Goal: Find contact information: Find contact information

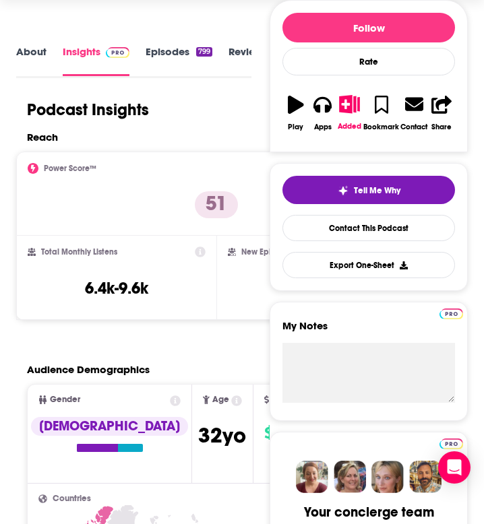
scroll to position [185, 0]
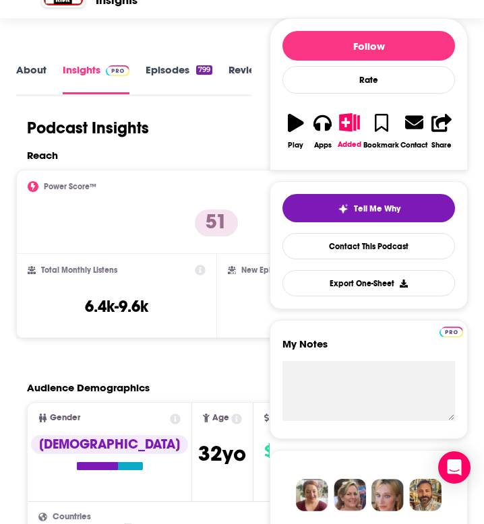
scroll to position [164, 0]
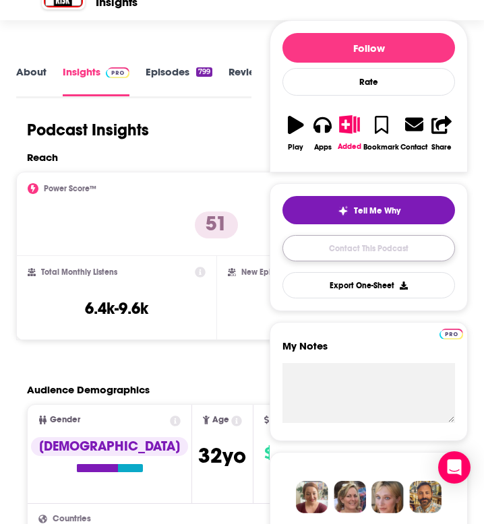
click at [348, 247] on link "Contact This Podcast" at bounding box center [368, 248] width 173 height 26
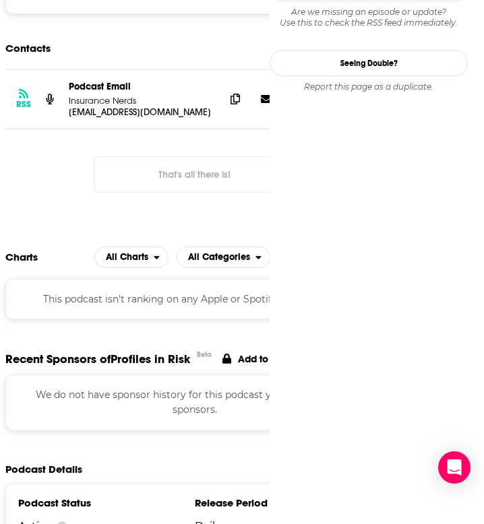
scroll to position [1363, 0]
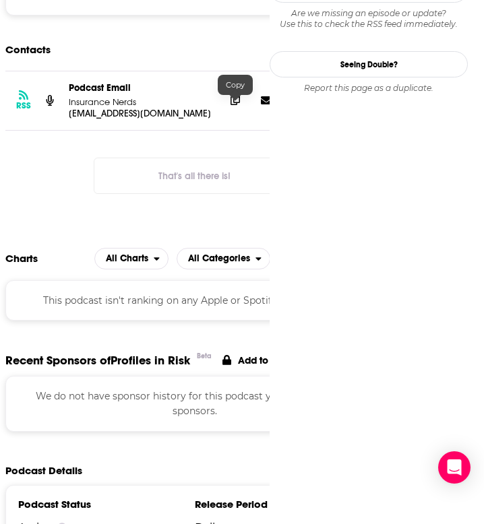
click at [232, 105] on icon at bounding box center [234, 99] width 9 height 11
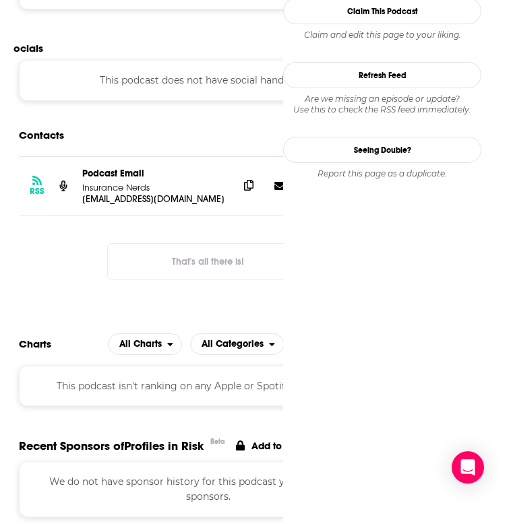
scroll to position [1271, 0]
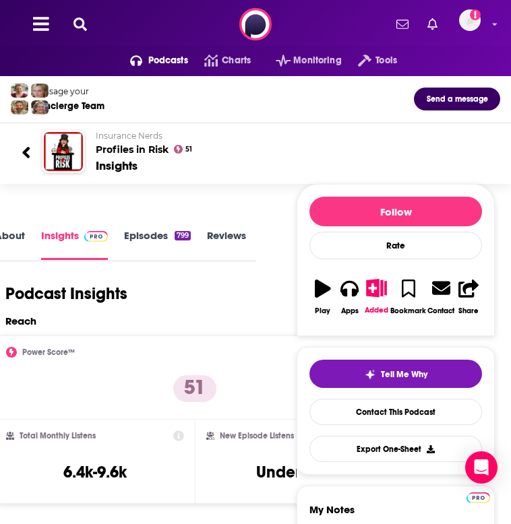
click at [117, 152] on h2 "Insurance Nerds Profiles in Risk" at bounding box center [293, 143] width 394 height 25
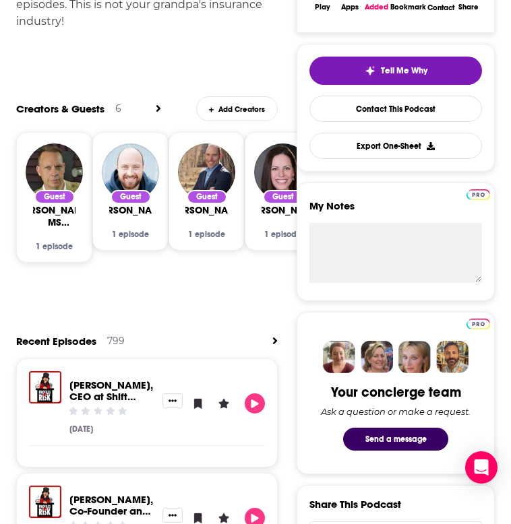
scroll to position [618, 0]
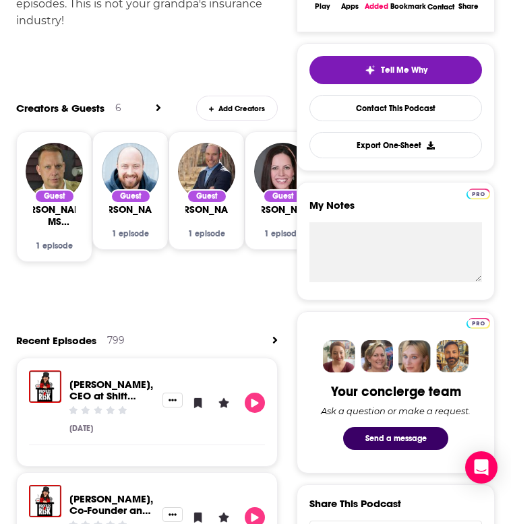
click at [159, 105] on icon "View All" at bounding box center [158, 107] width 4 height 7
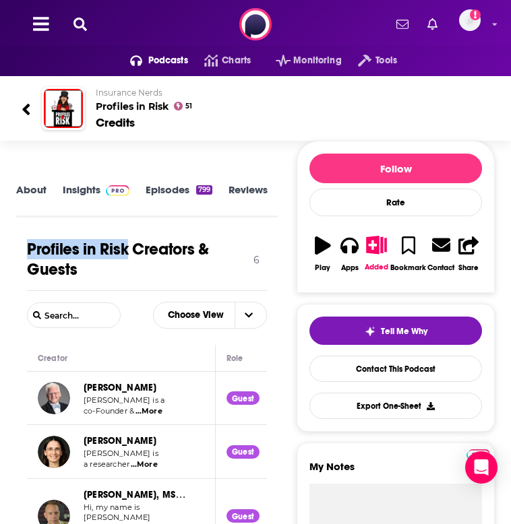
drag, startPoint x: 21, startPoint y: 247, endPoint x: 125, endPoint y: 243, distance: 103.9
copy h1 "Profiles in Risk"
click at [46, 197] on div "About" at bounding box center [39, 200] width 46 height 32
click at [32, 188] on link "About" at bounding box center [31, 199] width 30 height 30
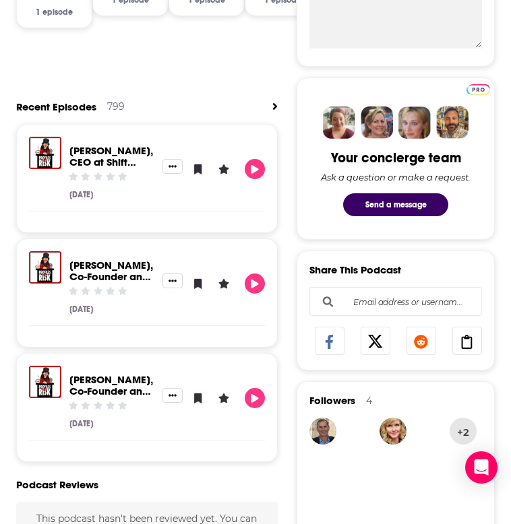
scroll to position [849, 0]
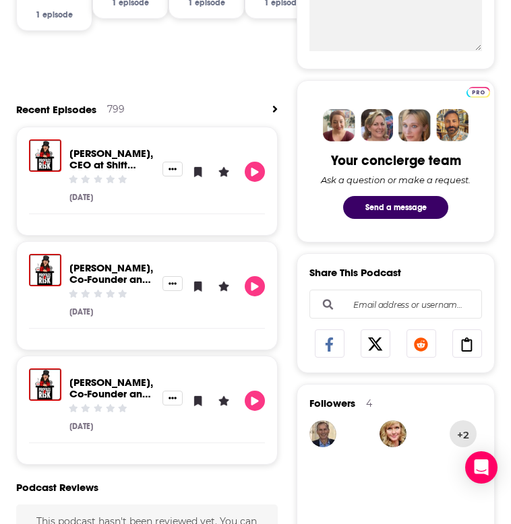
click at [113, 156] on link "[PERSON_NAME], CEO at Shift Technology - PIR Ep. 727" at bounding box center [111, 170] width 84 height 47
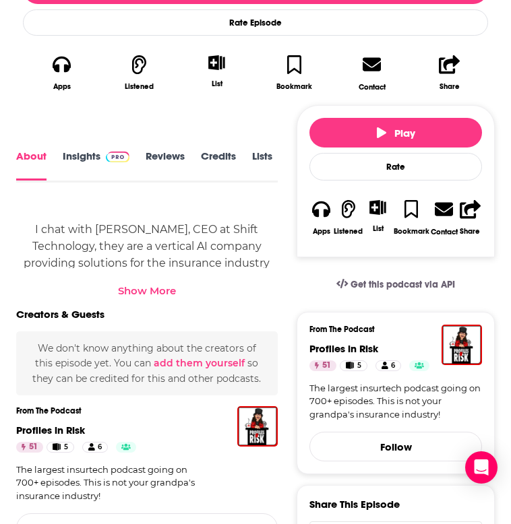
scroll to position [452, 0]
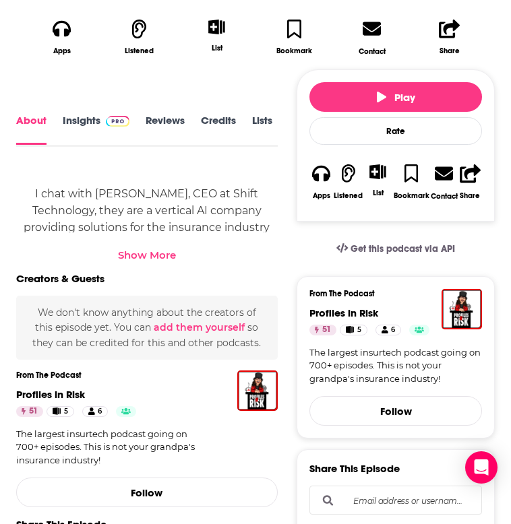
click at [126, 244] on div "I chat with [PERSON_NAME], CEO at Shift Technology, they are a vertical AI comp…" at bounding box center [146, 214] width 261 height 93
click at [126, 249] on div "Show More" at bounding box center [147, 255] width 58 height 13
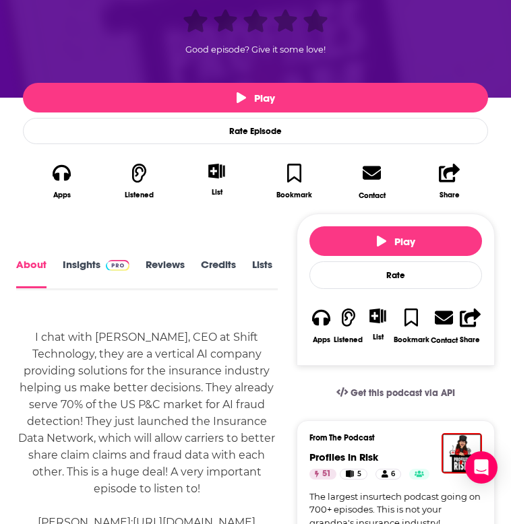
scroll to position [270, 0]
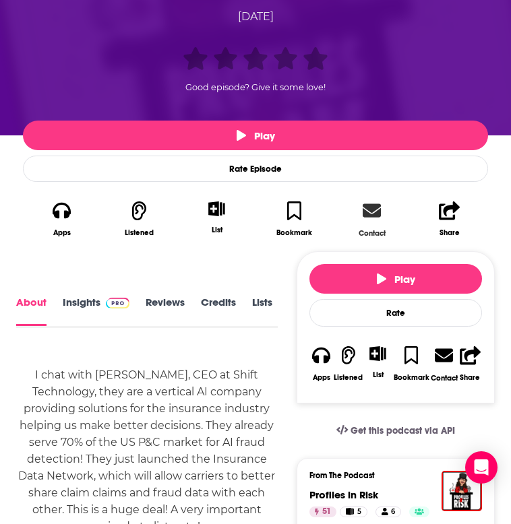
click at [381, 218] on link "Contact" at bounding box center [371, 219] width 77 height 53
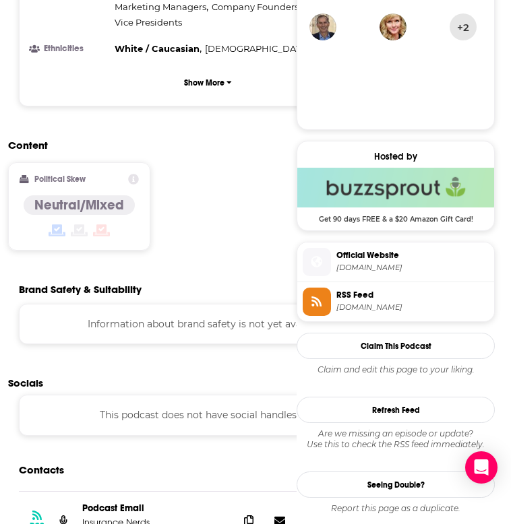
scroll to position [516, 0]
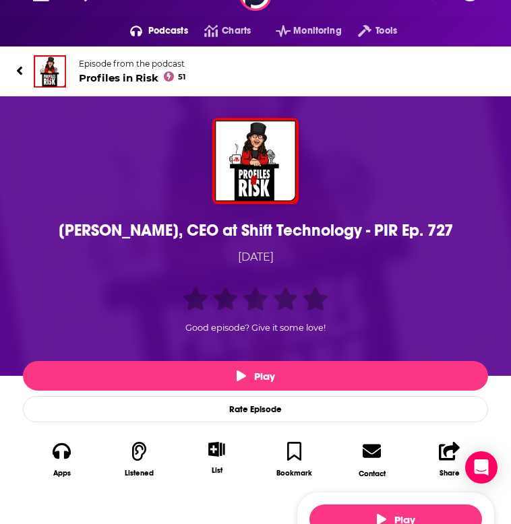
scroll to position [66, 0]
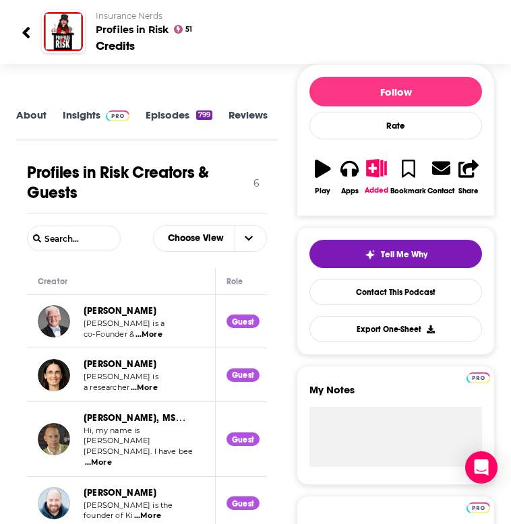
scroll to position [76, 0]
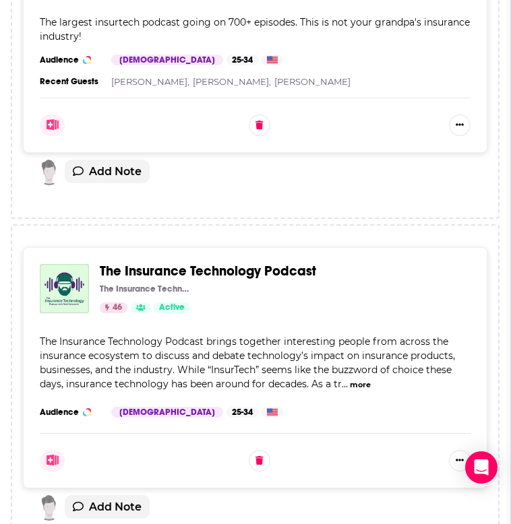
scroll to position [651, 0]
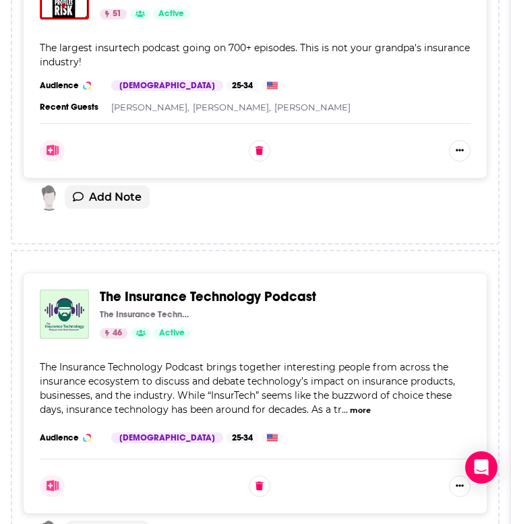
click at [210, 288] on span "The Insurance Technology Podcast" at bounding box center [208, 296] width 216 height 17
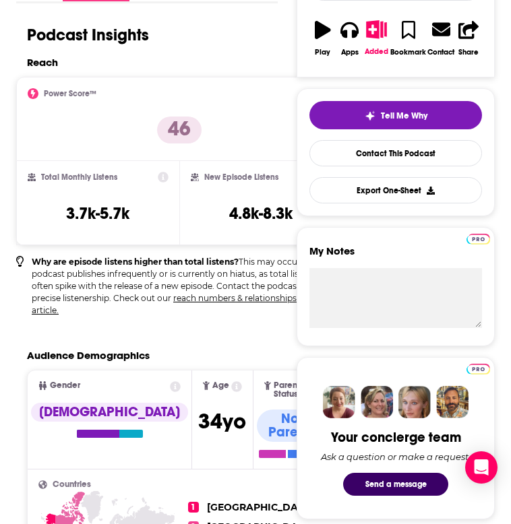
scroll to position [94, 0]
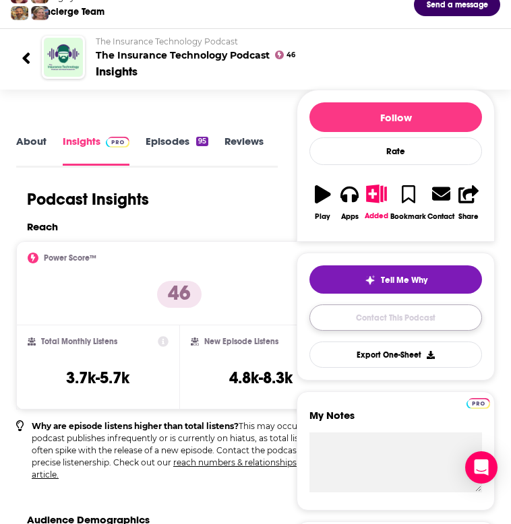
click at [392, 319] on link "Contact This Podcast" at bounding box center [395, 318] width 173 height 26
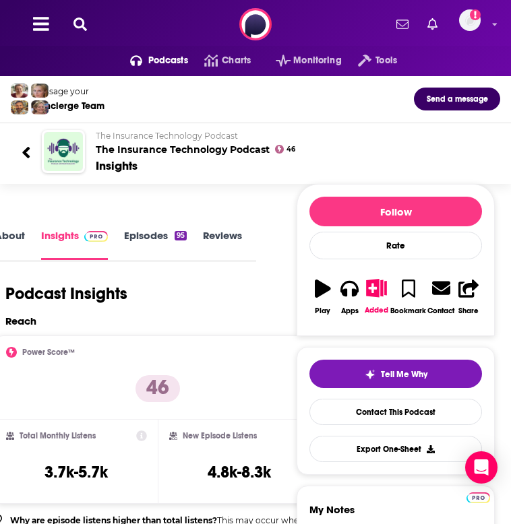
click at [147, 158] on div "Insights" at bounding box center [293, 165] width 394 height 15
click at [124, 148] on h2 "The Insurance Technology Podcast The Insurance Technology Podcast" at bounding box center [293, 143] width 394 height 25
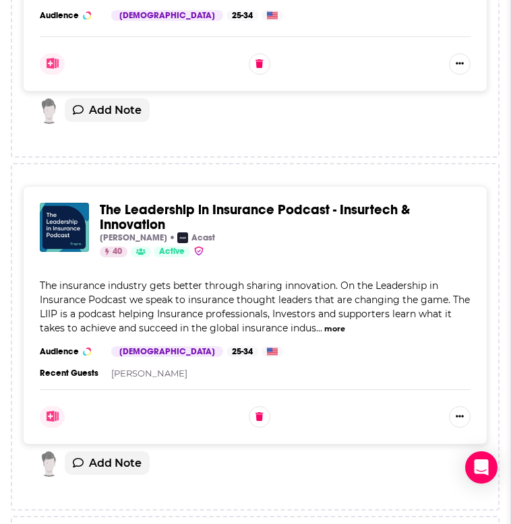
scroll to position [1080, 0]
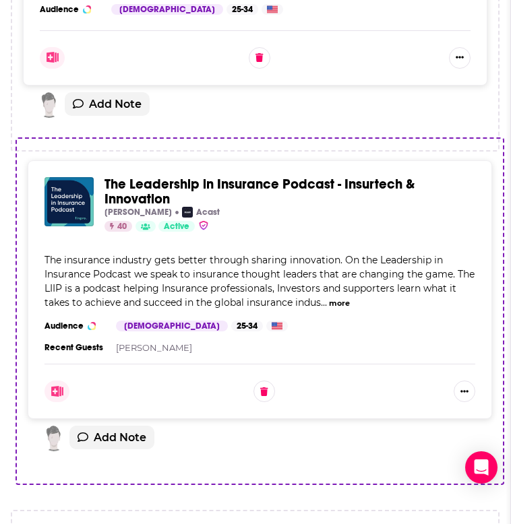
drag, startPoint x: 101, startPoint y: 158, endPoint x: 100, endPoint y: 170, distance: 12.2
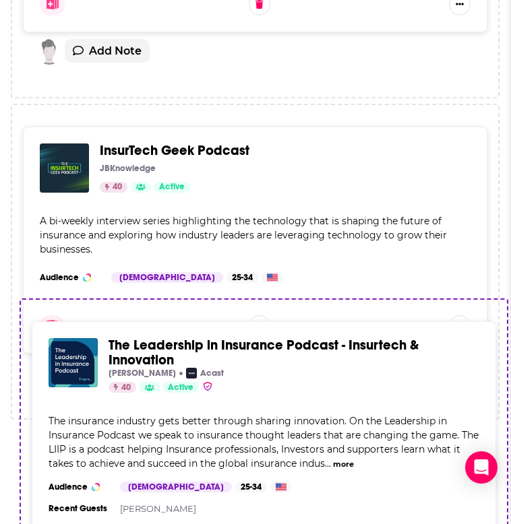
scroll to position [1246, 0]
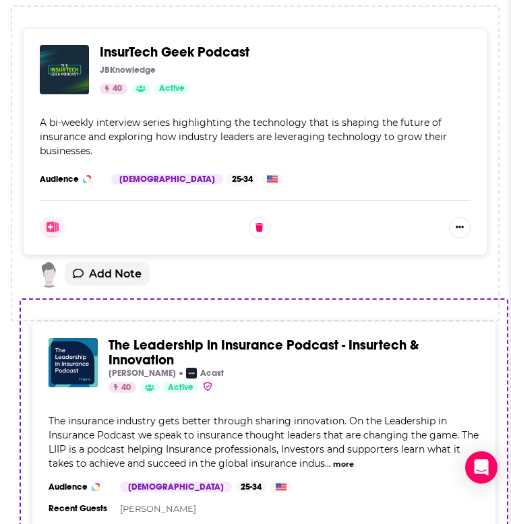
drag, startPoint x: 152, startPoint y: 152, endPoint x: 159, endPoint y: 323, distance: 171.3
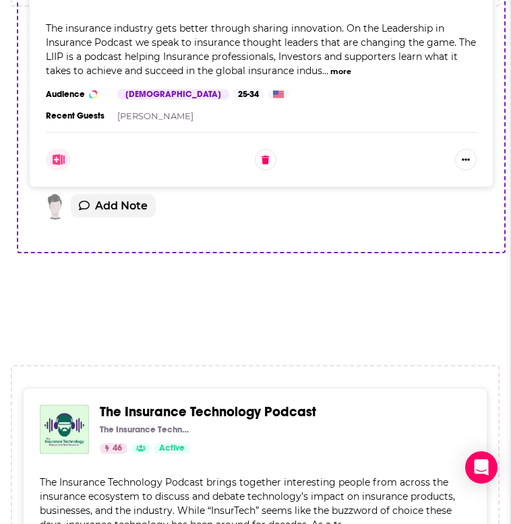
scroll to position [885, 0]
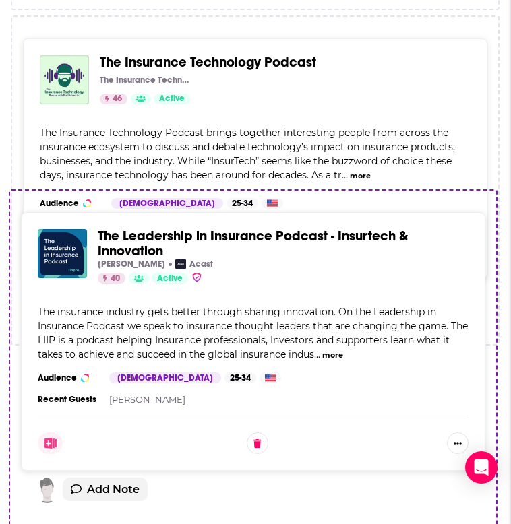
drag, startPoint x: 160, startPoint y: 303, endPoint x: 158, endPoint y: 522, distance: 219.0
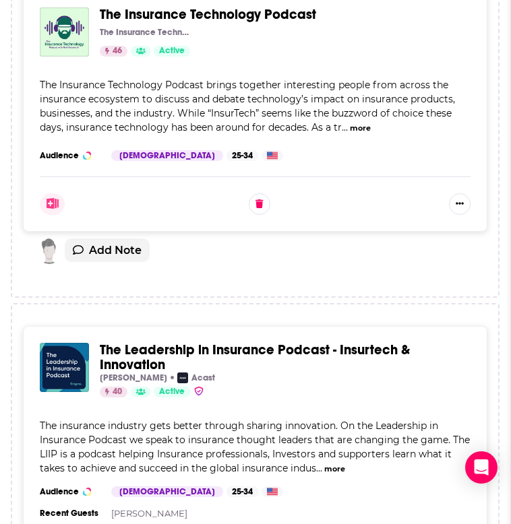
scroll to position [944, 0]
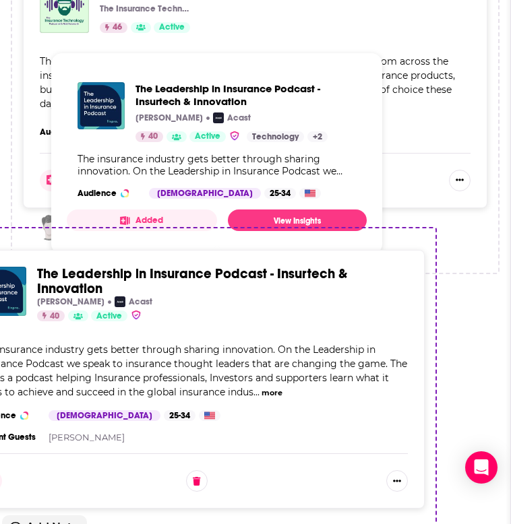
drag, startPoint x: 177, startPoint y: 323, endPoint x: 110, endPoint y: 283, distance: 77.7
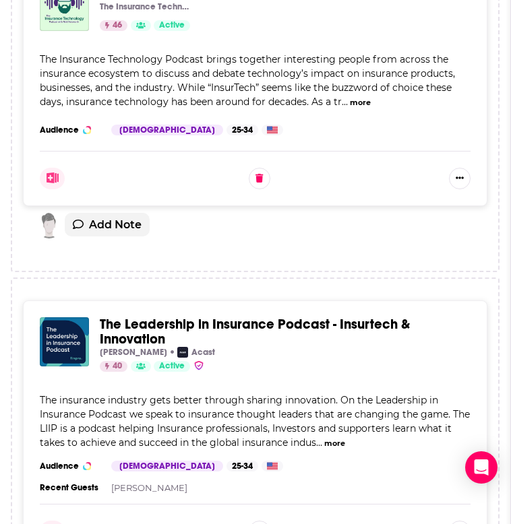
click at [219, 316] on span "The Leadership in Insurance Podcast - Insurtech & Innovation" at bounding box center [255, 332] width 310 height 32
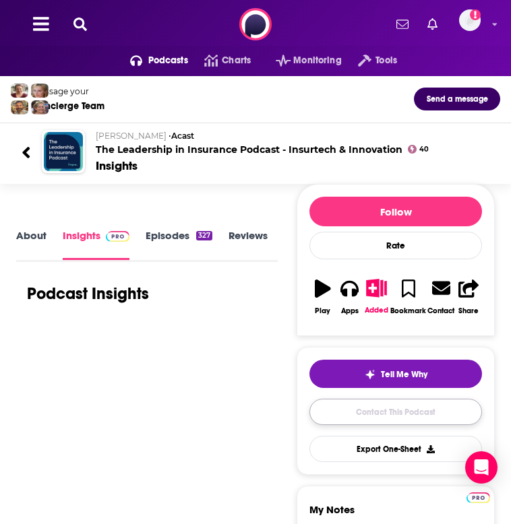
click at [406, 418] on link "Contact This Podcast" at bounding box center [395, 412] width 173 height 26
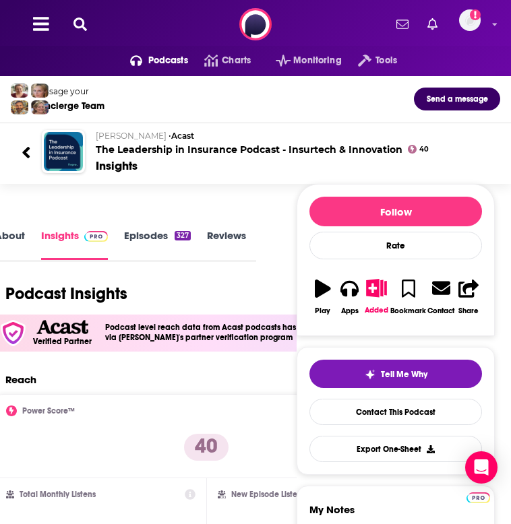
click at [129, 152] on h2 "[PERSON_NAME] • Acast The Leadership in Insurance Podcast - Insurtech & Innovat…" at bounding box center [293, 143] width 394 height 25
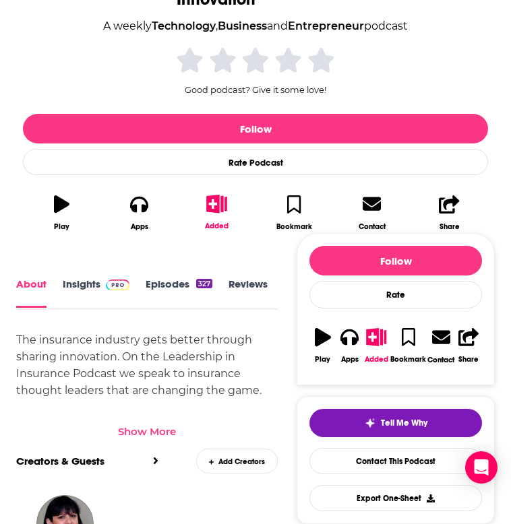
scroll to position [287, 0]
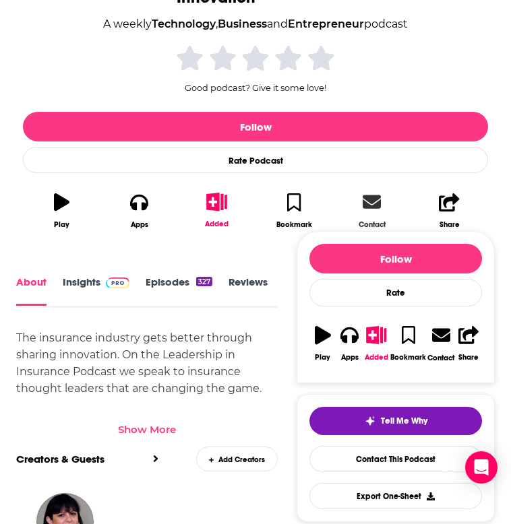
click at [368, 204] on icon at bounding box center [372, 201] width 18 height 13
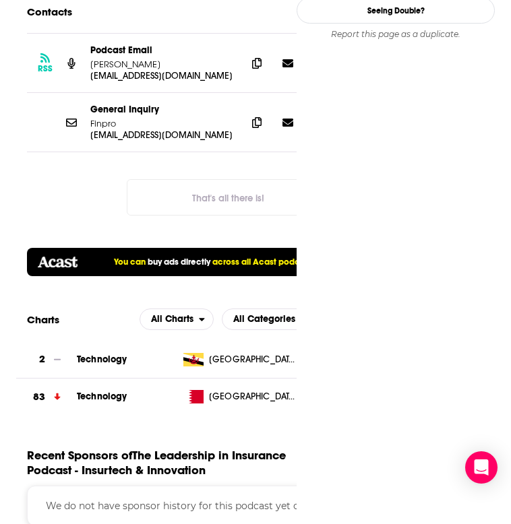
scroll to position [0, 22]
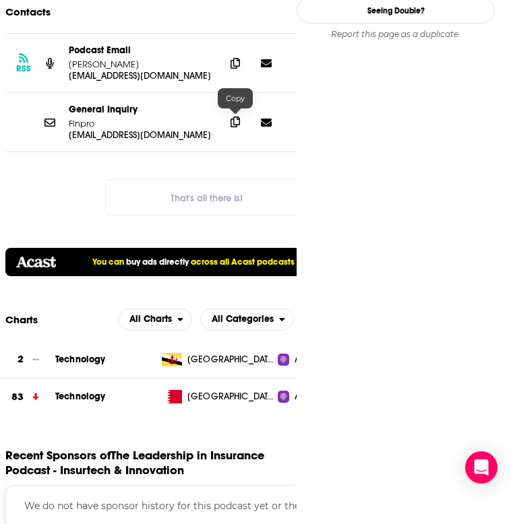
click at [235, 122] on icon at bounding box center [234, 122] width 9 height 11
click at [148, 77] on p "[EMAIL_ADDRESS][DOMAIN_NAME]" at bounding box center [142, 75] width 146 height 11
click at [234, 117] on icon at bounding box center [234, 122] width 9 height 11
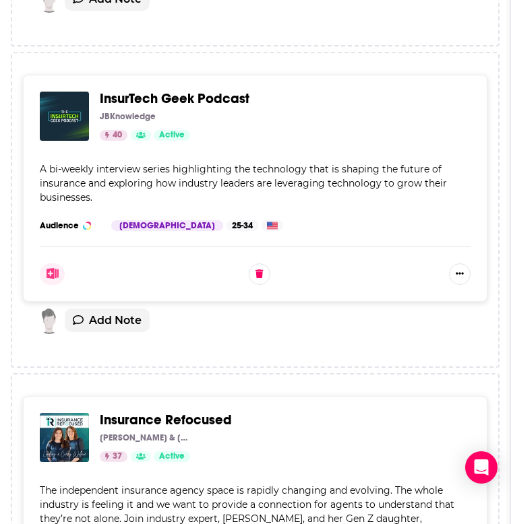
scroll to position [1530, 0]
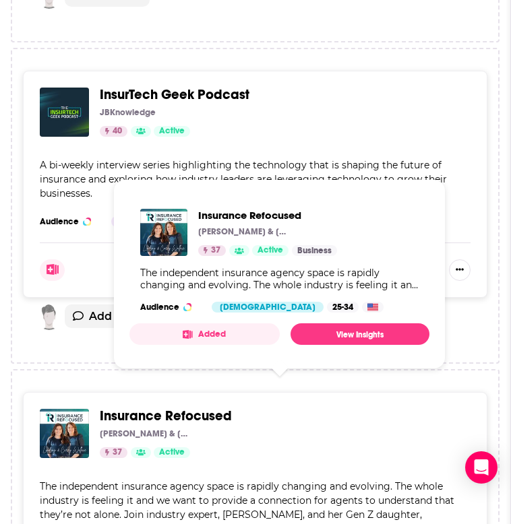
click at [178, 408] on span "Insurance Refocused" at bounding box center [166, 416] width 132 height 17
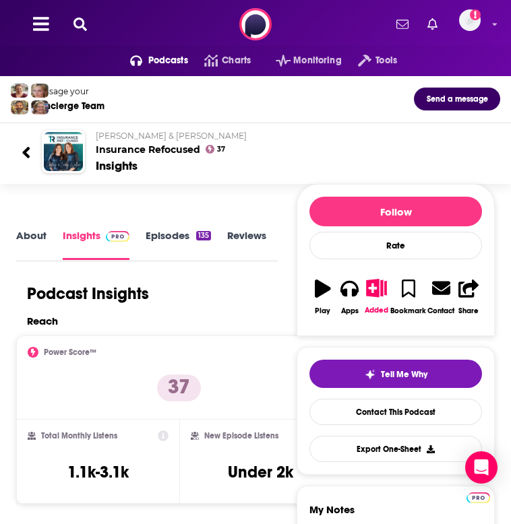
click at [139, 146] on h2 "[PERSON_NAME] & [PERSON_NAME] Insurance Refocused" at bounding box center [293, 143] width 394 height 25
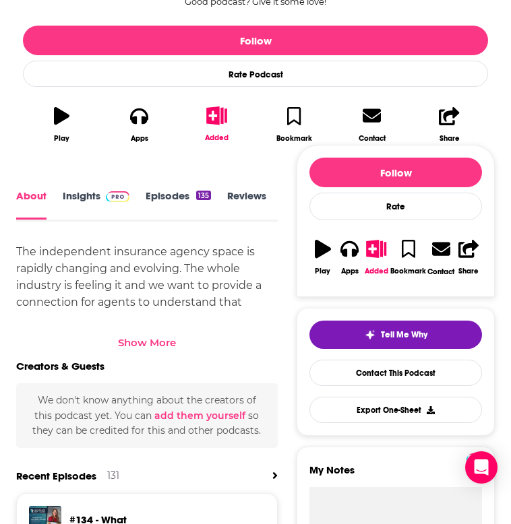
scroll to position [357, 0]
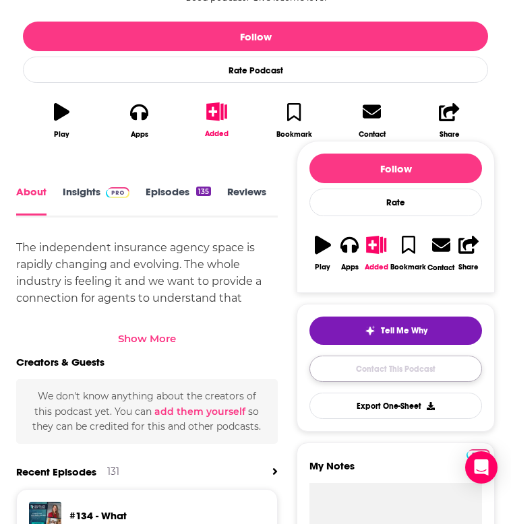
click at [373, 371] on link "Contact This Podcast" at bounding box center [395, 369] width 173 height 26
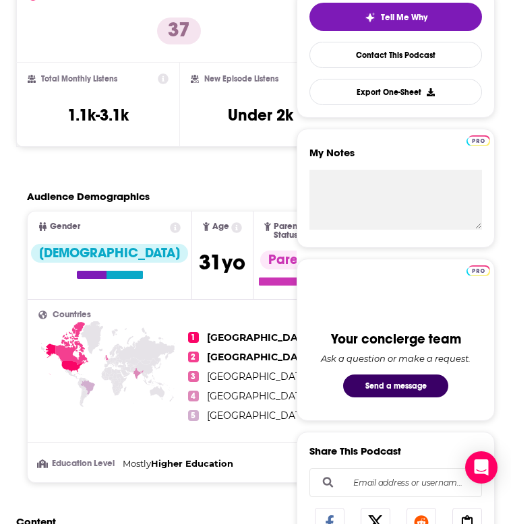
scroll to position [1187, 0]
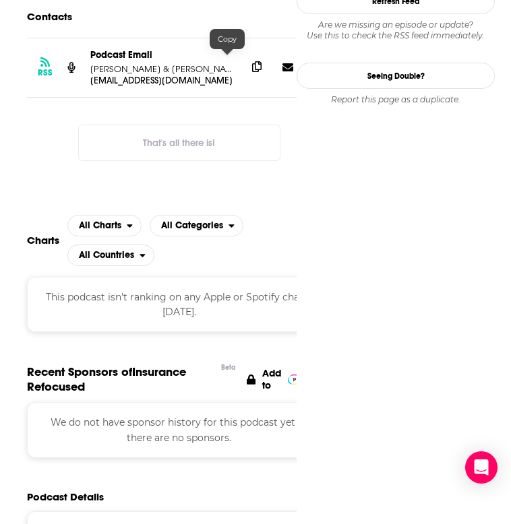
click at [247, 64] on span at bounding box center [257, 67] width 20 height 20
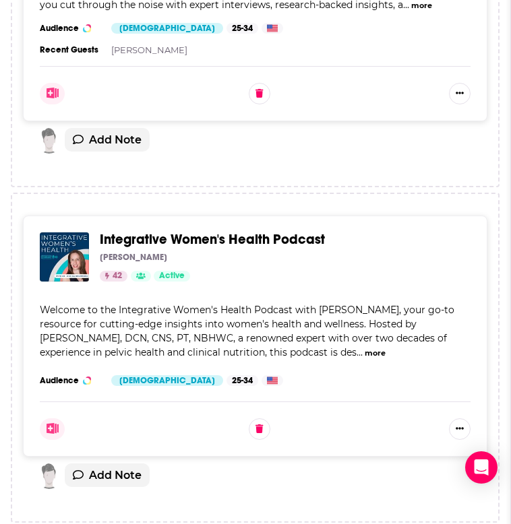
scroll to position [3100, 0]
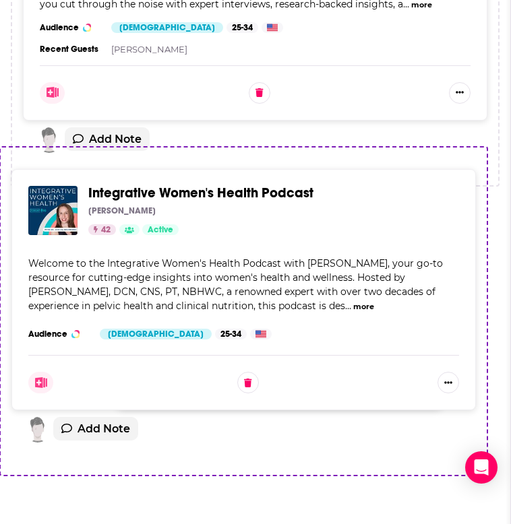
drag, startPoint x: 421, startPoint y: 199, endPoint x: 398, endPoint y: 189, distance: 25.9
click at [398, 189] on div "Profiles in Risk Insurance Nerds 51 Active Categories Business + 2 The largest …" at bounding box center [255, 58] width 489 height 5152
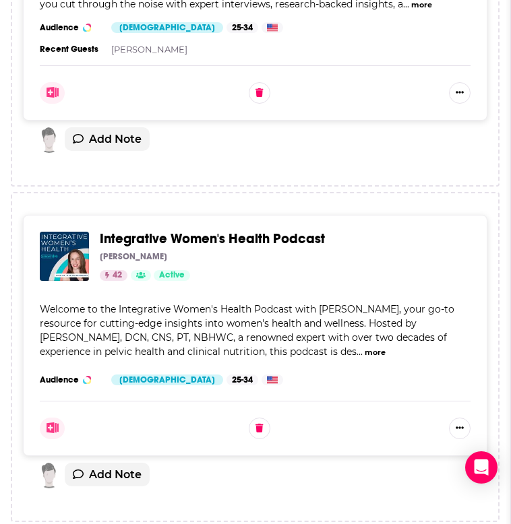
click at [160, 230] on span "Integrative Women's Health Podcast" at bounding box center [212, 238] width 225 height 17
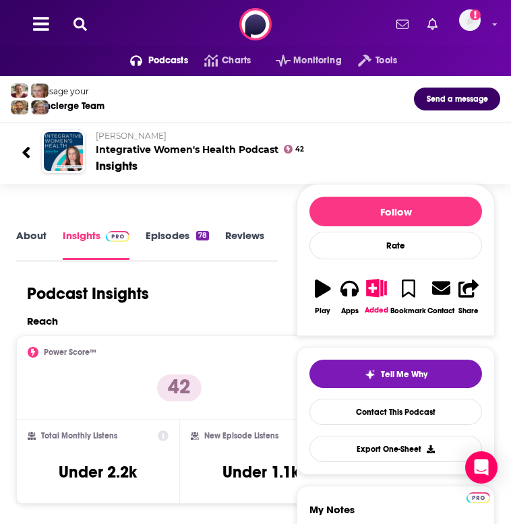
scroll to position [2, 0]
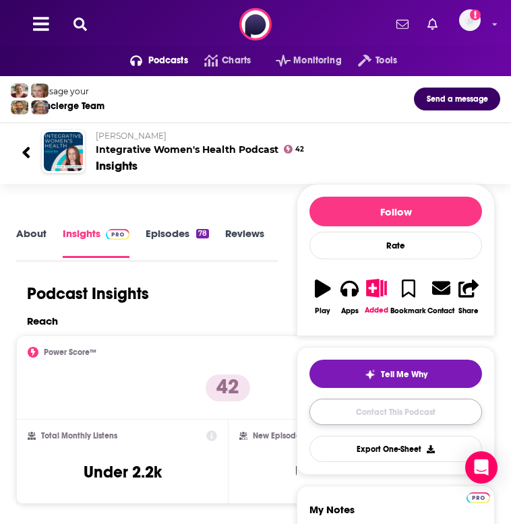
click at [348, 414] on link "Contact This Podcast" at bounding box center [395, 412] width 173 height 26
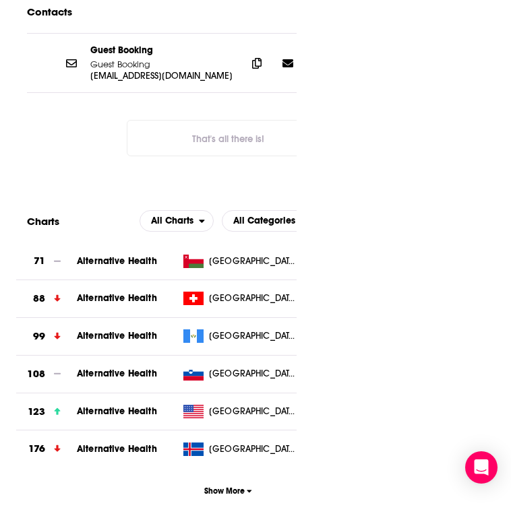
scroll to position [0, 22]
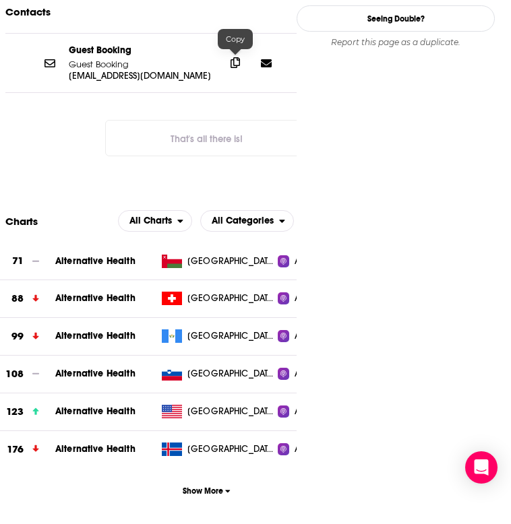
click at [233, 65] on icon at bounding box center [234, 62] width 9 height 11
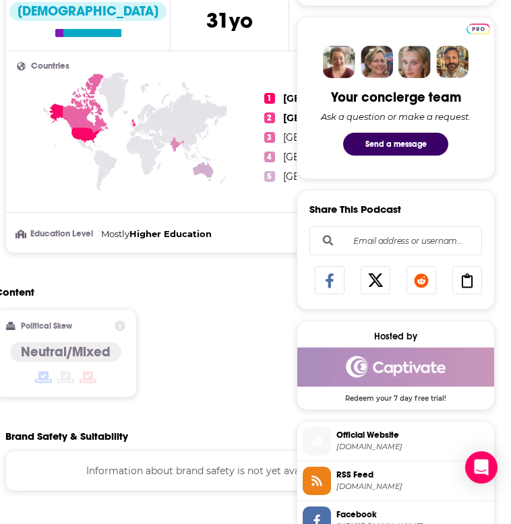
scroll to position [0, 0]
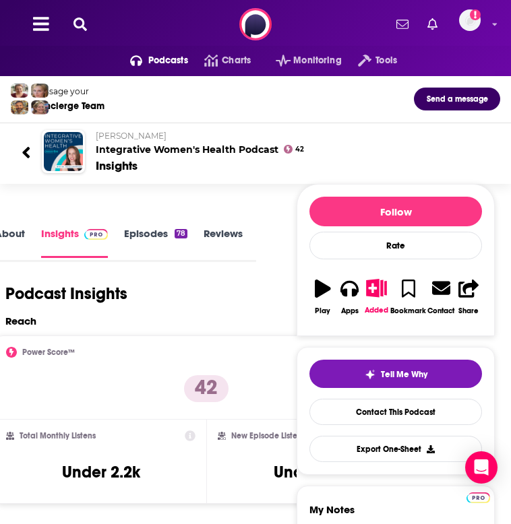
click at [154, 152] on h2 "[PERSON_NAME] Integrative Women's Health Podcast" at bounding box center [293, 143] width 394 height 25
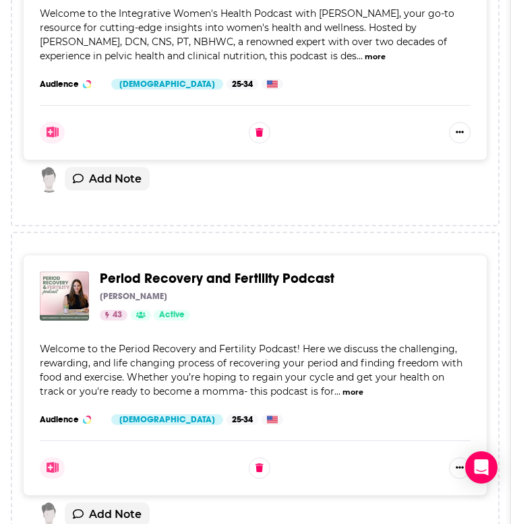
scroll to position [3397, 0]
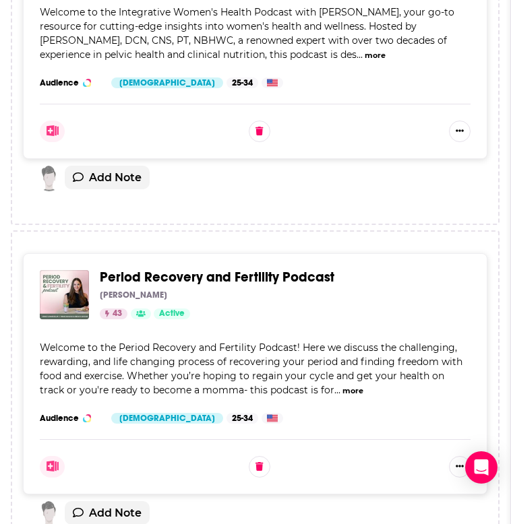
click at [148, 269] on span "Period Recovery and Fertility Podcast" at bounding box center [217, 277] width 235 height 17
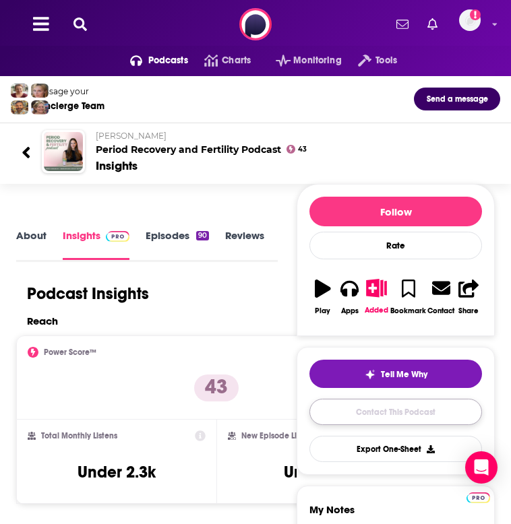
click at [383, 404] on link "Contact This Podcast" at bounding box center [395, 412] width 173 height 26
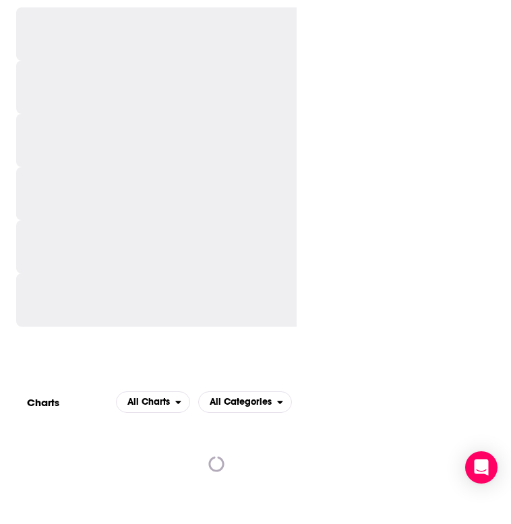
scroll to position [0, 22]
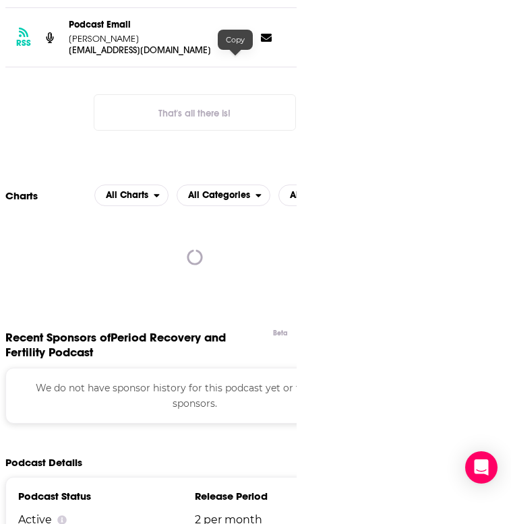
click at [237, 42] on icon at bounding box center [234, 37] width 9 height 11
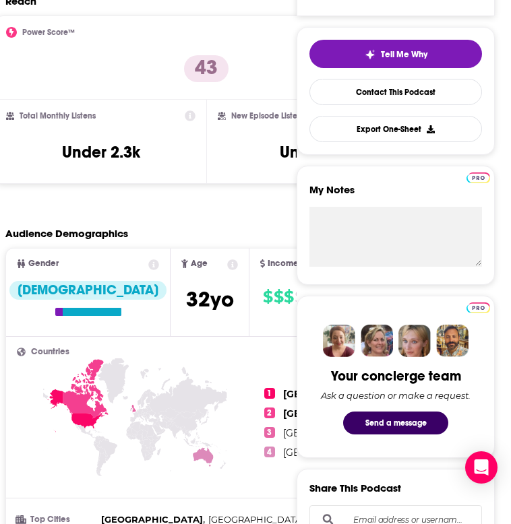
scroll to position [0, 0]
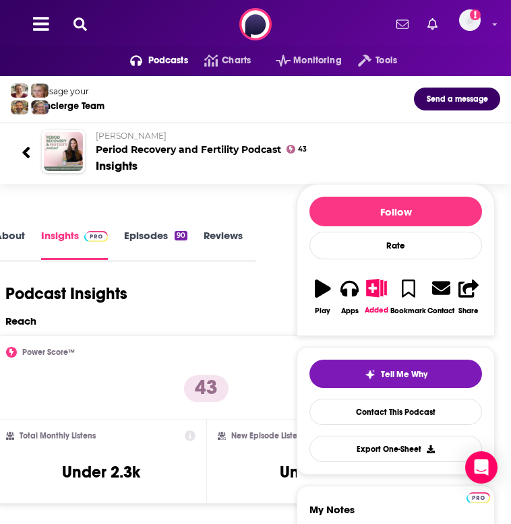
click at [126, 149] on h2 "[PERSON_NAME] Period Recovery and Fertility Podcast" at bounding box center [293, 143] width 394 height 25
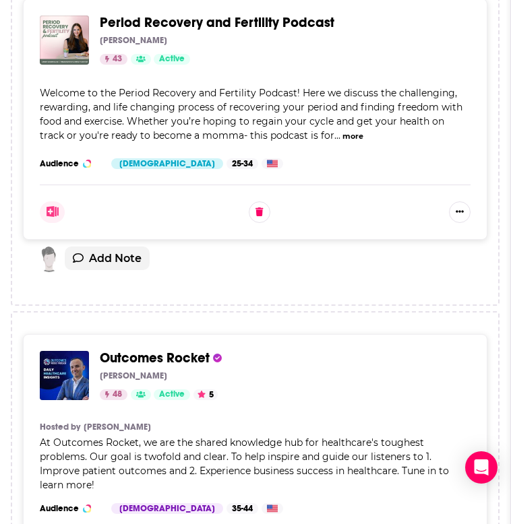
scroll to position [3653, 0]
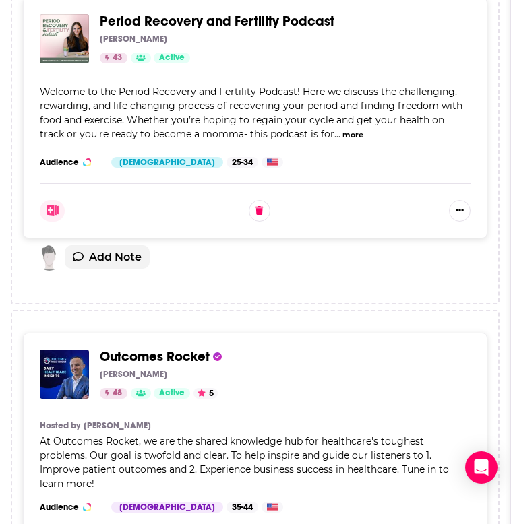
click at [142, 348] on span "Outcomes Rocket" at bounding box center [155, 356] width 110 height 17
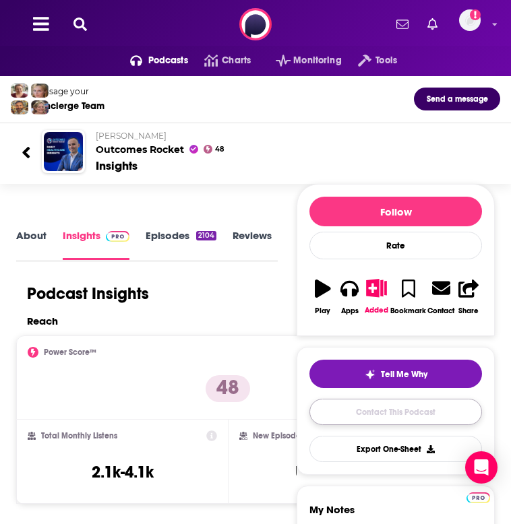
click at [363, 416] on link "Contact This Podcast" at bounding box center [395, 412] width 173 height 26
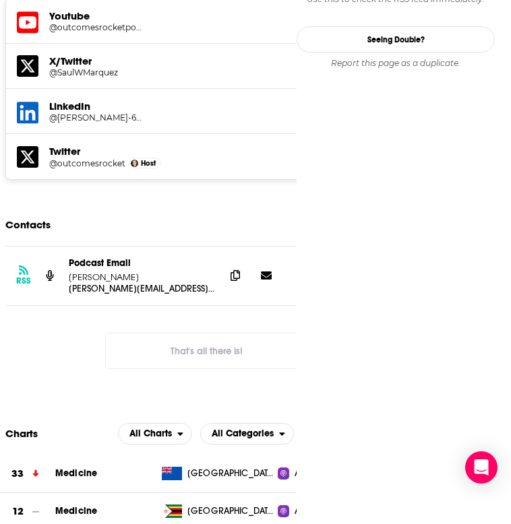
scroll to position [1345, 0]
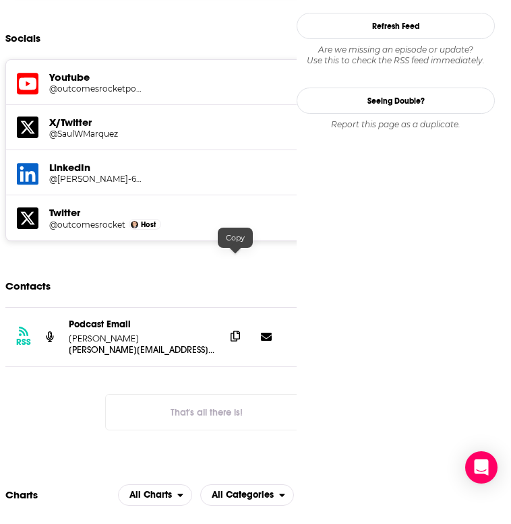
click at [239, 331] on icon at bounding box center [234, 336] width 9 height 11
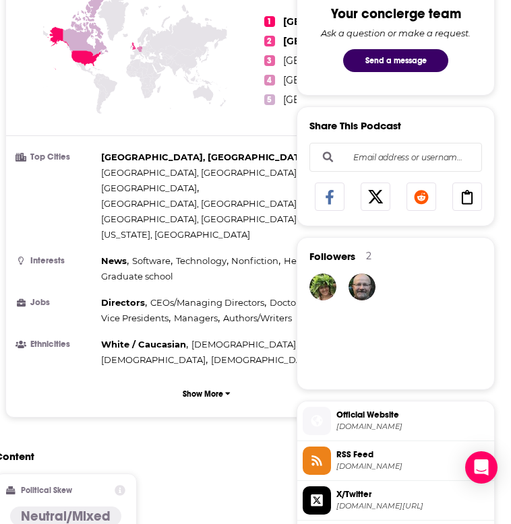
scroll to position [625, 0]
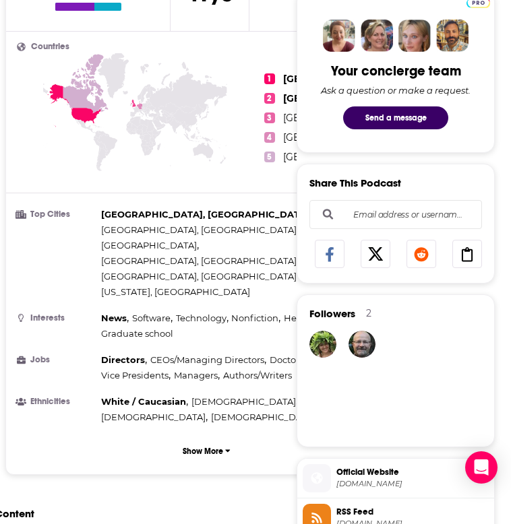
scroll to position [566, 0]
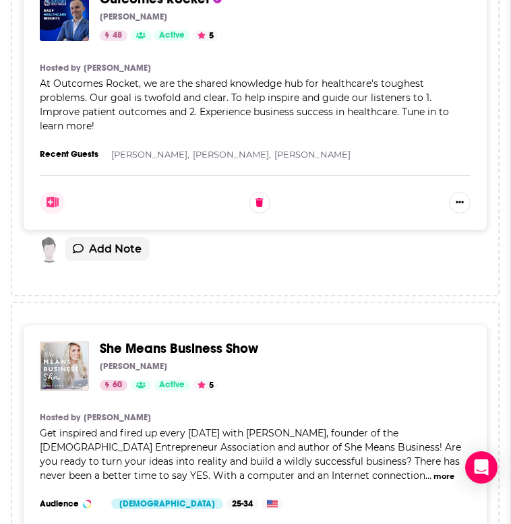
scroll to position [4020, 0]
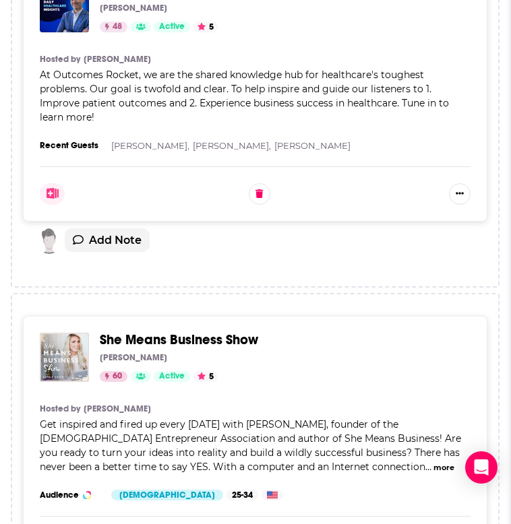
click at [148, 332] on span "She Means Business Show" at bounding box center [179, 340] width 158 height 17
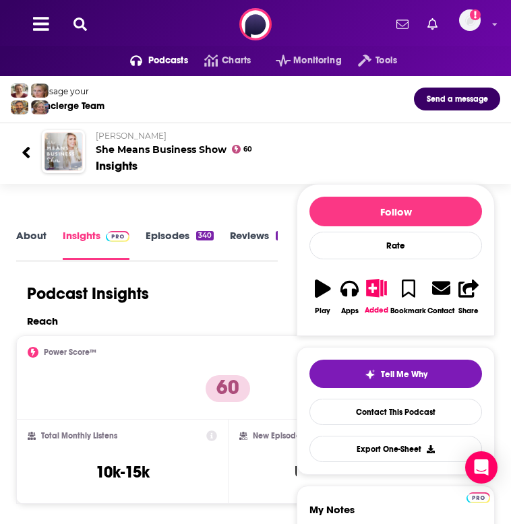
click at [157, 155] on div "[PERSON_NAME] She Means Business Show 60 Insights" at bounding box center [287, 152] width 404 height 44
click at [156, 148] on h2 "[PERSON_NAME] She Means Business Show" at bounding box center [293, 143] width 394 height 25
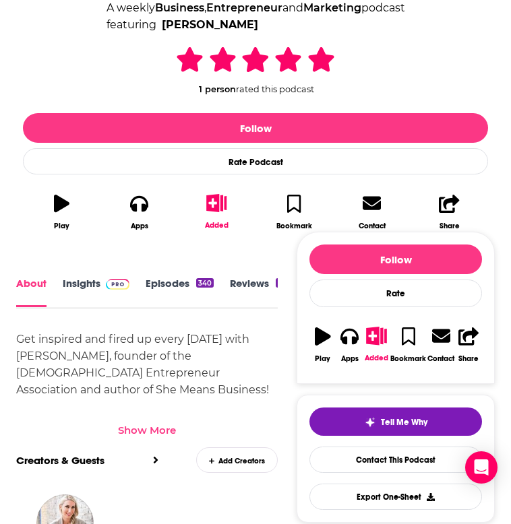
scroll to position [288, 0]
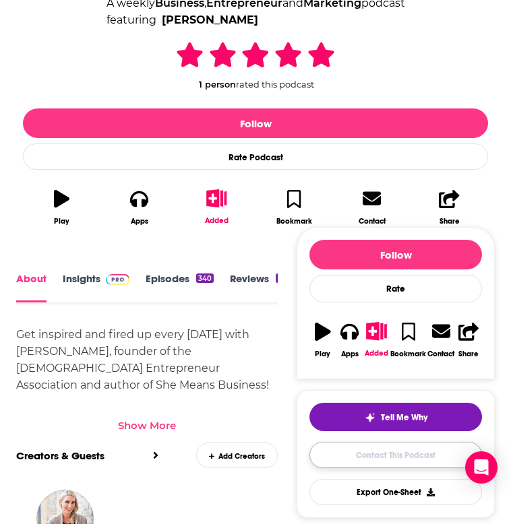
click at [375, 458] on link "Contact This Podcast" at bounding box center [395, 455] width 173 height 26
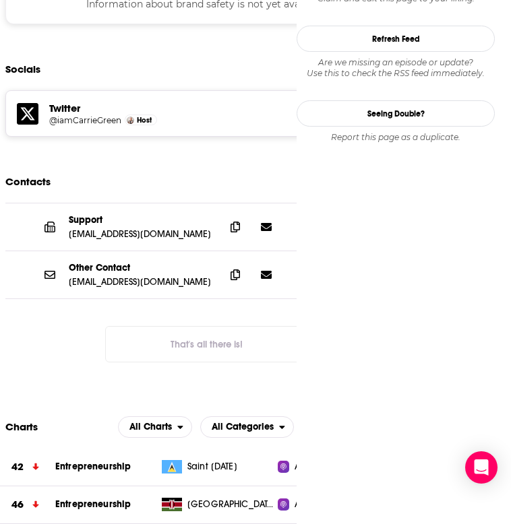
scroll to position [1305, 0]
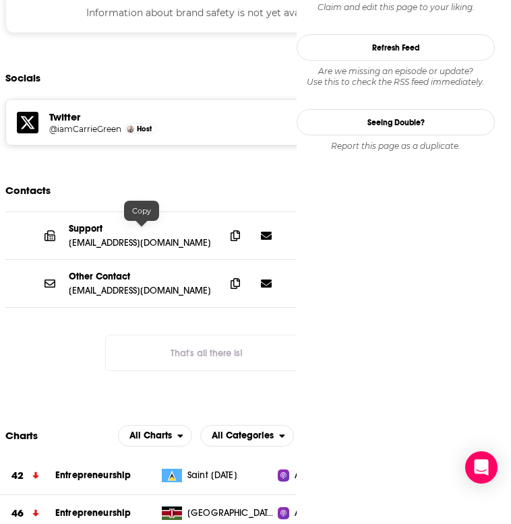
click at [112, 285] on p "[EMAIL_ADDRESS][DOMAIN_NAME]" at bounding box center [142, 290] width 146 height 11
click at [239, 230] on icon at bounding box center [234, 235] width 9 height 11
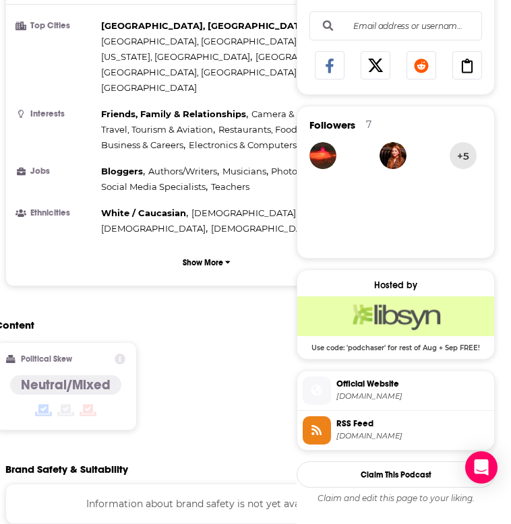
scroll to position [0, 0]
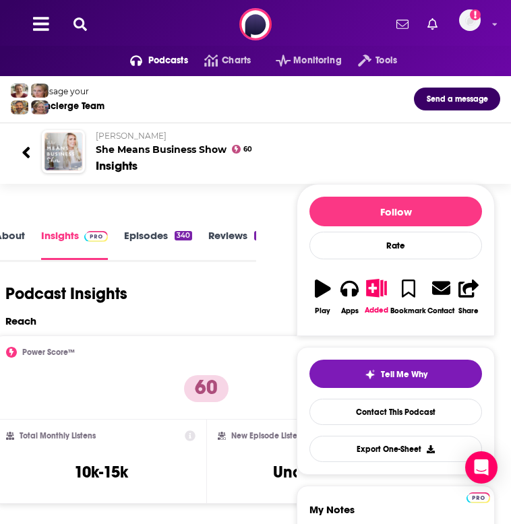
click at [23, 156] on icon at bounding box center [26, 153] width 9 height 18
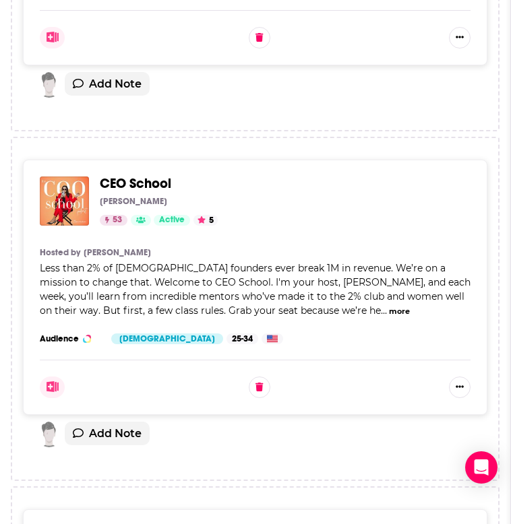
scroll to position [4528, 0]
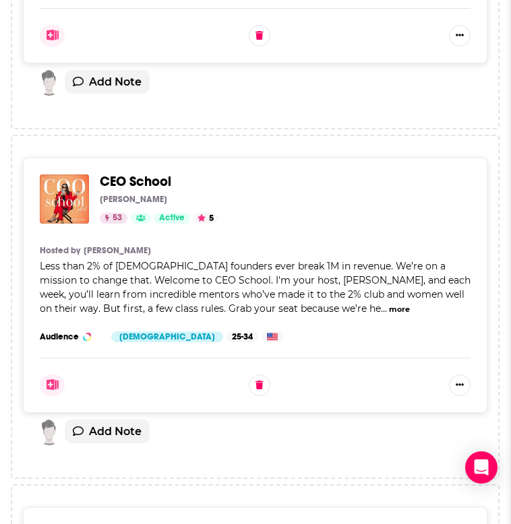
click at [137, 173] on span "CEO School" at bounding box center [135, 181] width 71 height 17
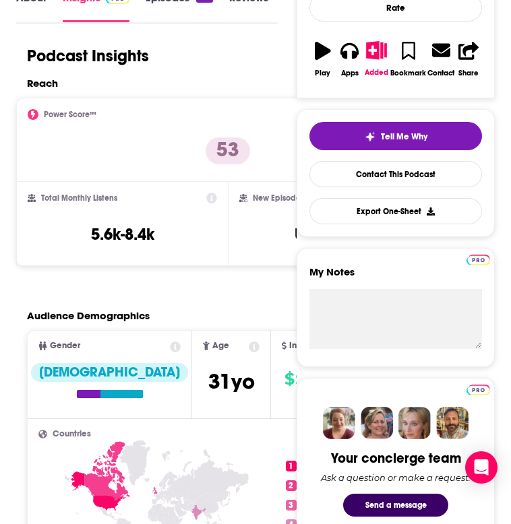
scroll to position [250, 0]
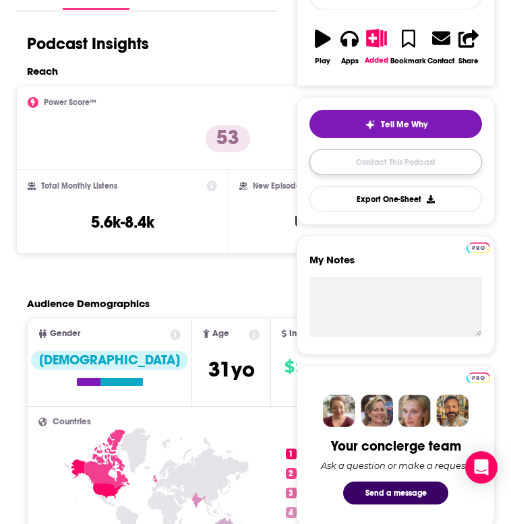
click at [348, 162] on link "Contact This Podcast" at bounding box center [395, 162] width 173 height 26
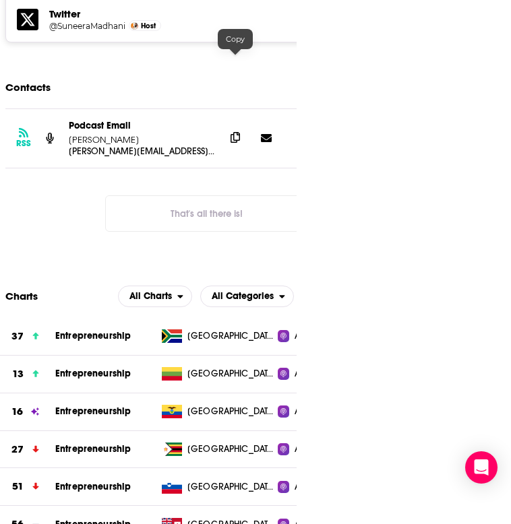
click at [235, 132] on icon at bounding box center [234, 137] width 9 height 11
click at [232, 132] on icon at bounding box center [234, 137] width 9 height 11
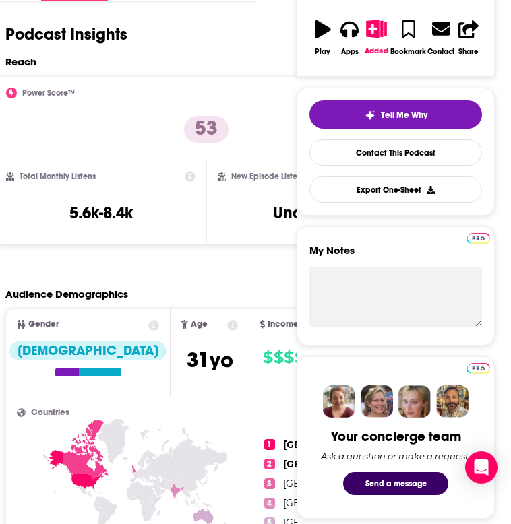
scroll to position [257, 0]
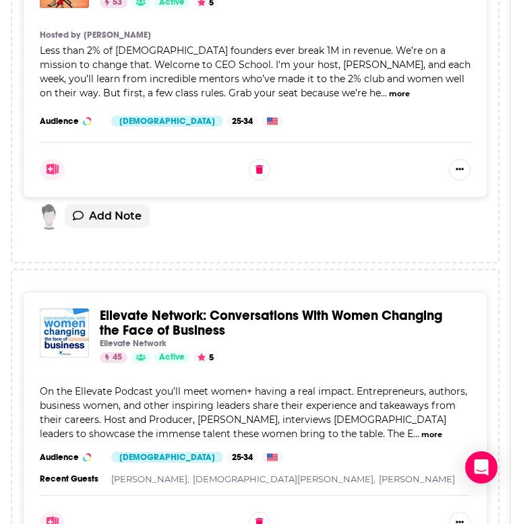
scroll to position [4774, 0]
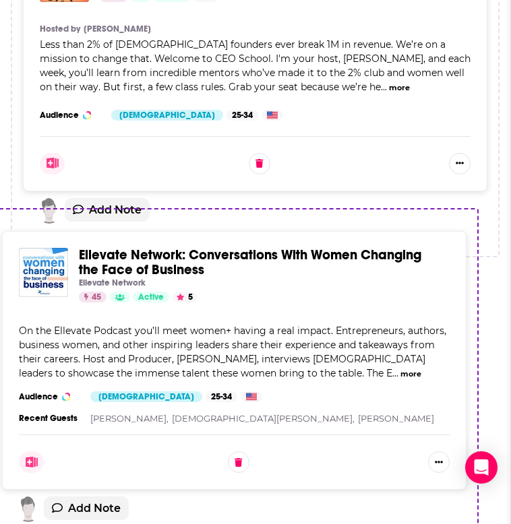
drag, startPoint x: 269, startPoint y: 280, endPoint x: 210, endPoint y: 272, distance: 59.8
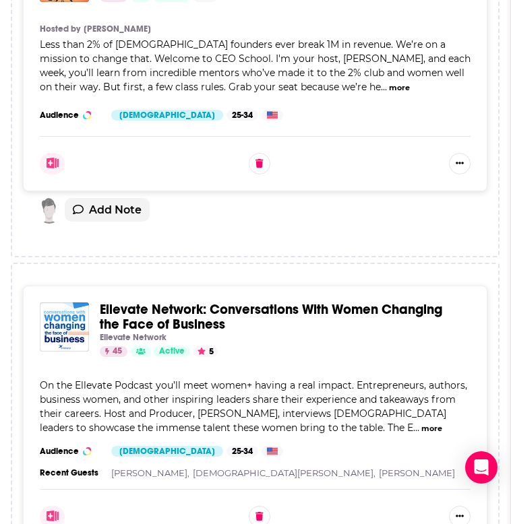
click at [176, 301] on span "Ellevate Network: Conversations With Women Changing the Face of Business" at bounding box center [271, 317] width 342 height 32
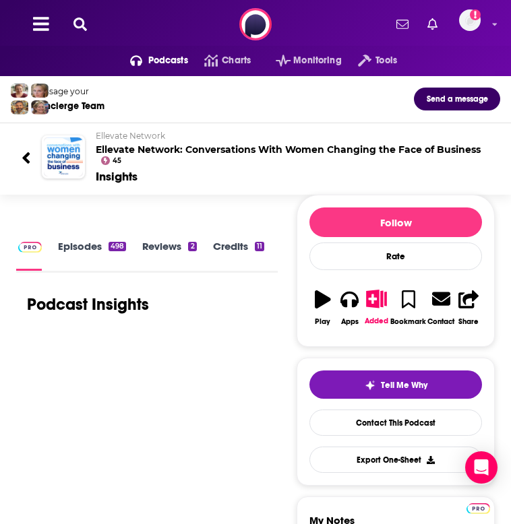
scroll to position [2, 0]
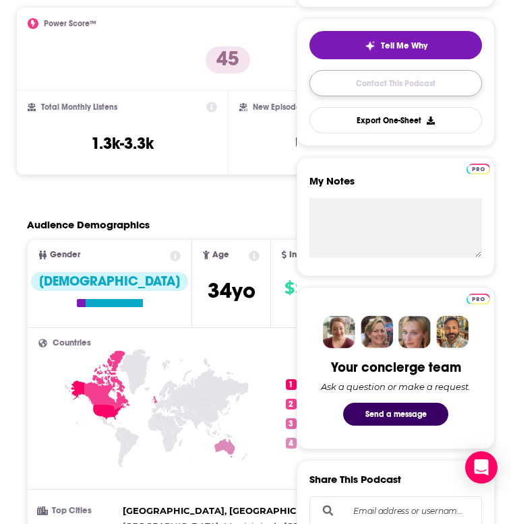
click at [340, 84] on link "Contact This Podcast" at bounding box center [395, 83] width 173 height 26
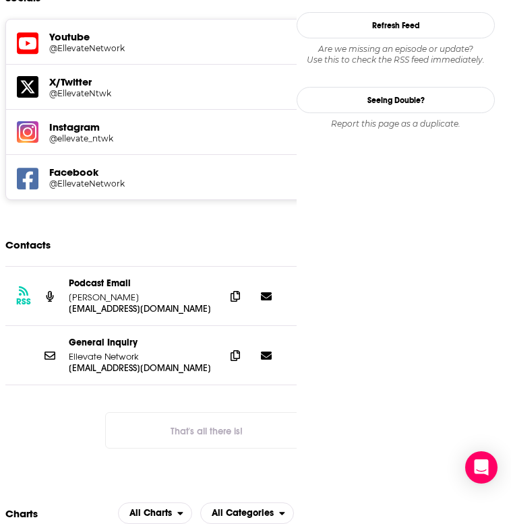
scroll to position [1394, 0]
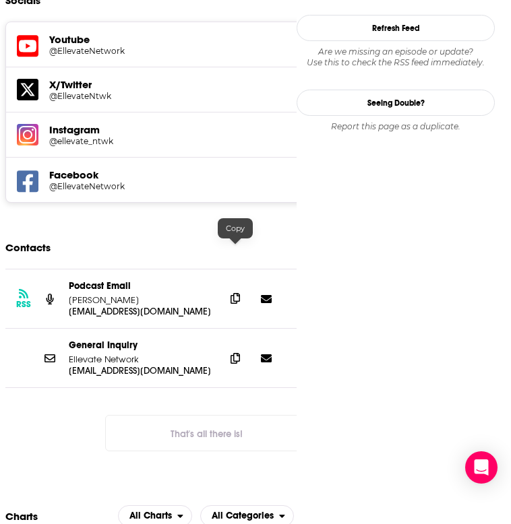
click at [237, 293] on icon at bounding box center [234, 298] width 9 height 11
drag, startPoint x: 70, startPoint y: 251, endPoint x: 177, endPoint y: 259, distance: 106.8
click at [177, 294] on p "Mary-Christine Sungaila" at bounding box center [142, 299] width 146 height 11
copy p "Mary-Christine Sungaila"
click at [146, 354] on p "Ellevate Network" at bounding box center [142, 359] width 146 height 11
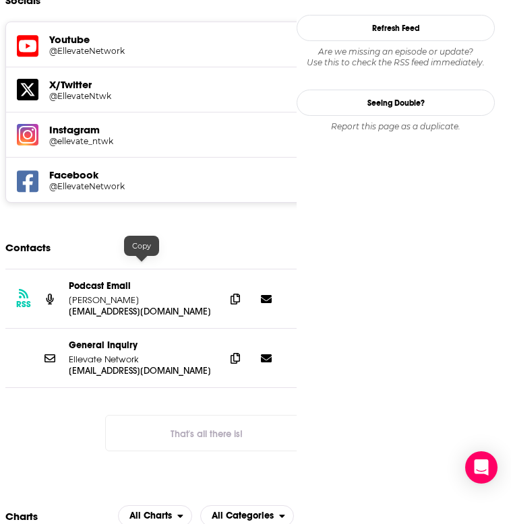
click at [142, 306] on p "sales@podetize.com" at bounding box center [142, 311] width 146 height 11
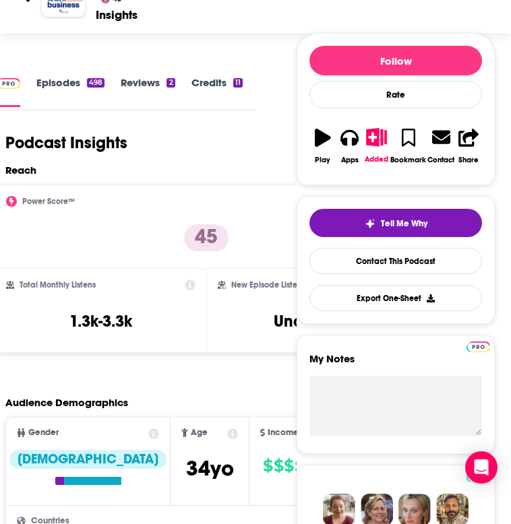
scroll to position [0, 0]
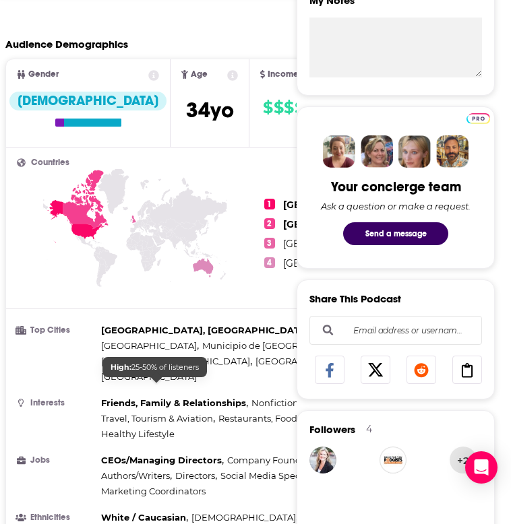
scroll to position [86, 0]
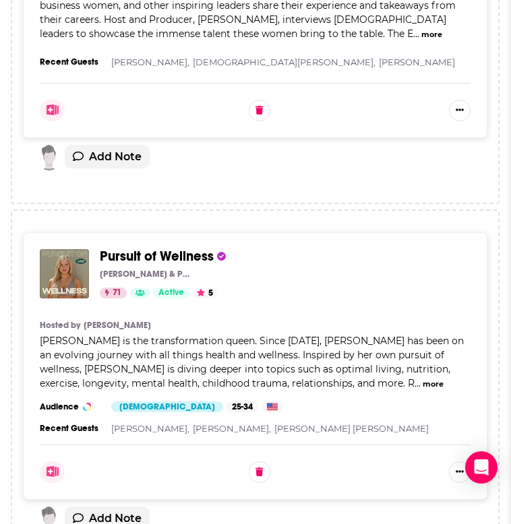
scroll to position [5182, 0]
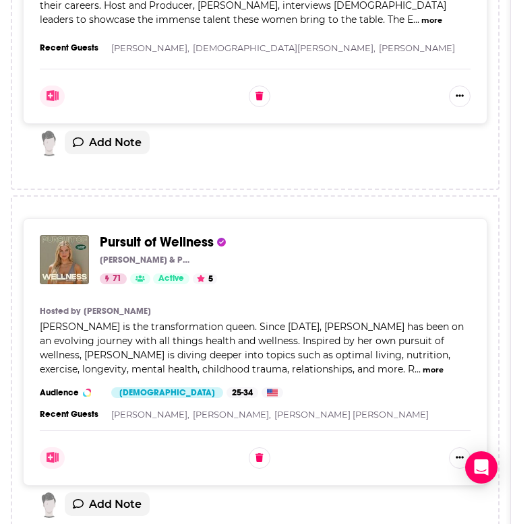
click at [125, 234] on span "Pursuit of Wellness" at bounding box center [157, 242] width 114 height 17
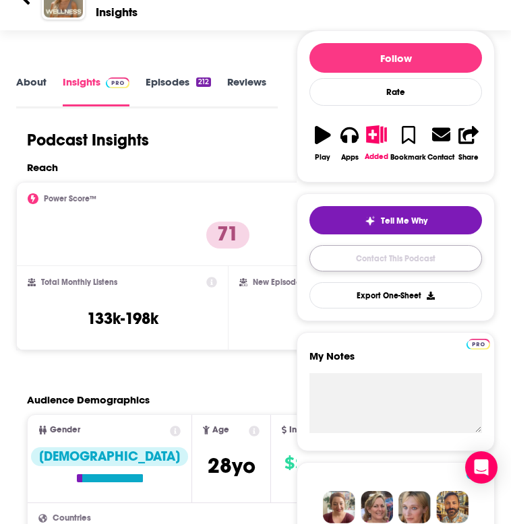
click at [350, 260] on link "Contact This Podcast" at bounding box center [395, 258] width 173 height 26
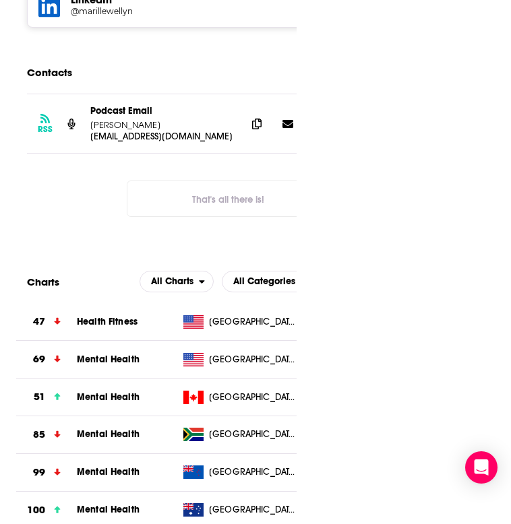
scroll to position [0, 22]
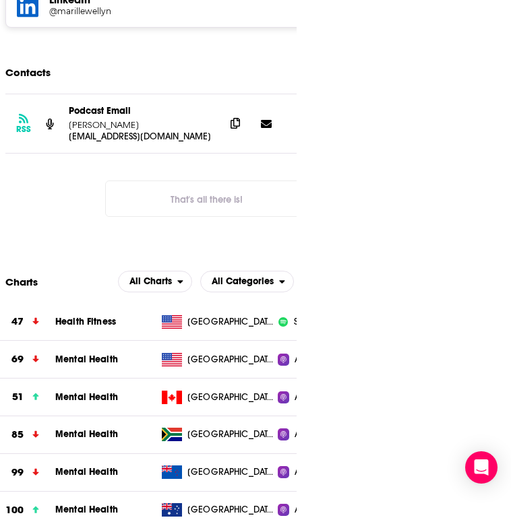
click at [231, 118] on icon at bounding box center [234, 123] width 9 height 11
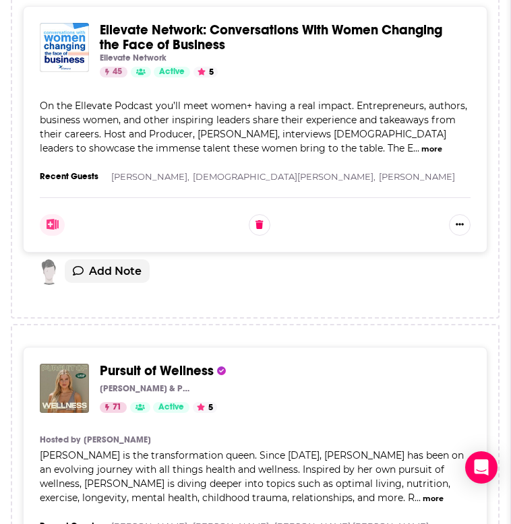
scroll to position [5170, 0]
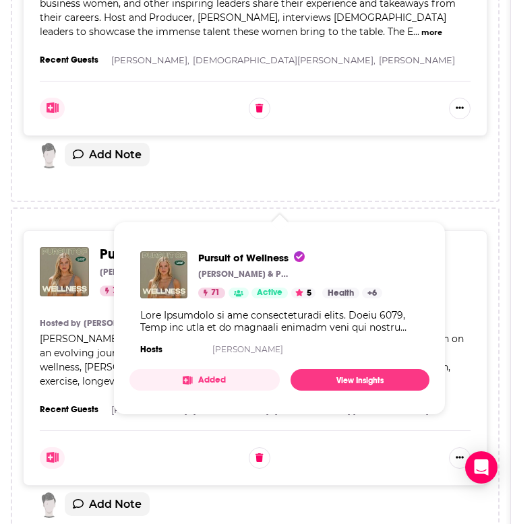
click at [150, 246] on span "Pursuit of Wellness" at bounding box center [157, 254] width 114 height 17
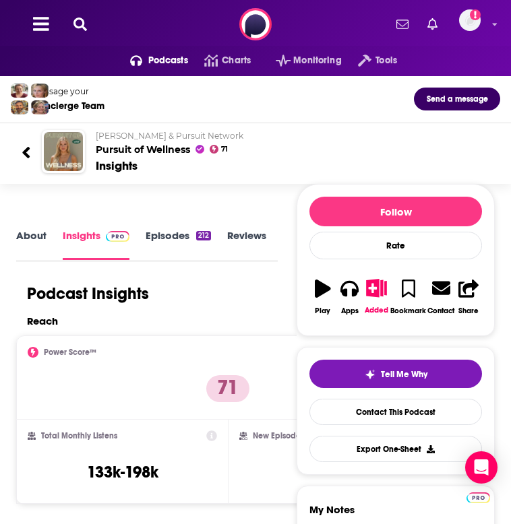
click at [119, 150] on h2 "Mari Llewellyn & Pursuit Network Pursuit of Wellness" at bounding box center [293, 143] width 394 height 25
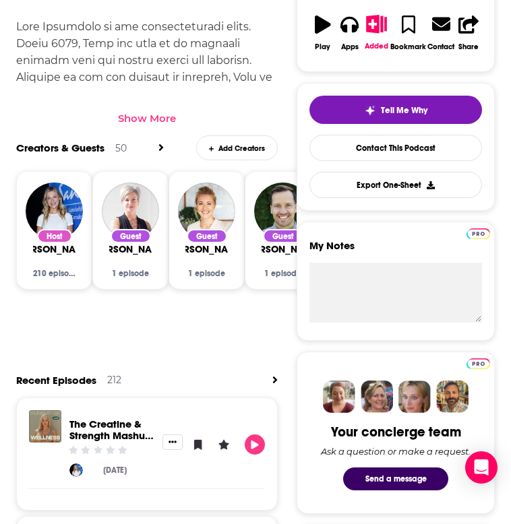
scroll to position [609, 0]
